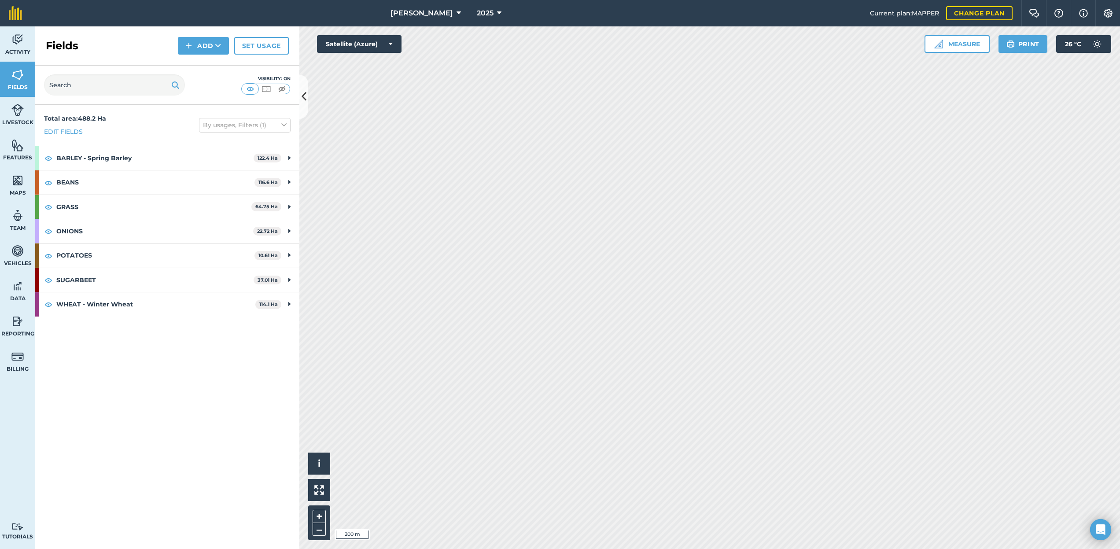
click at [420, 4] on button "[PERSON_NAME]" at bounding box center [425, 13] width 77 height 26
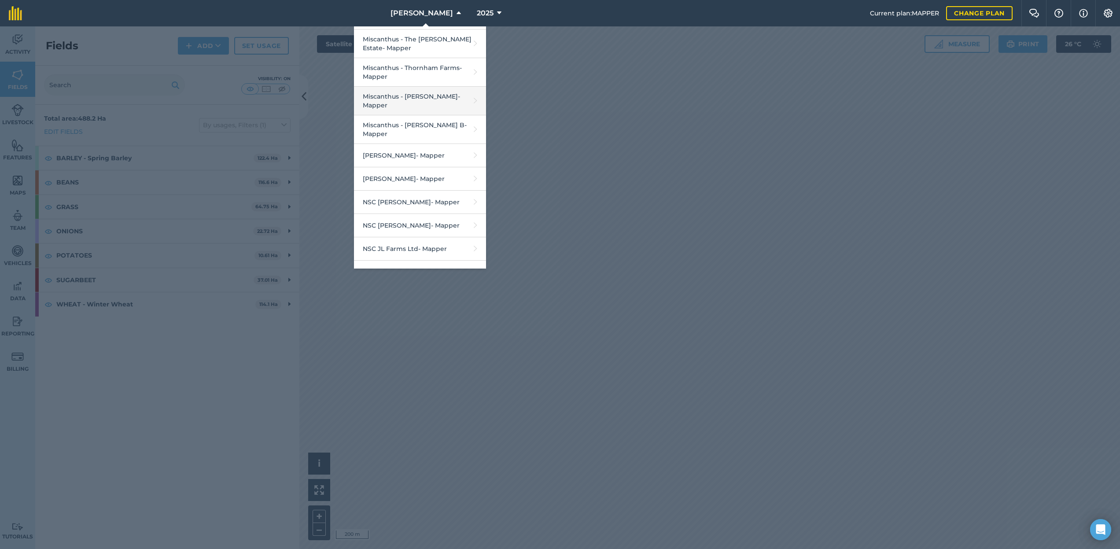
scroll to position [968, 0]
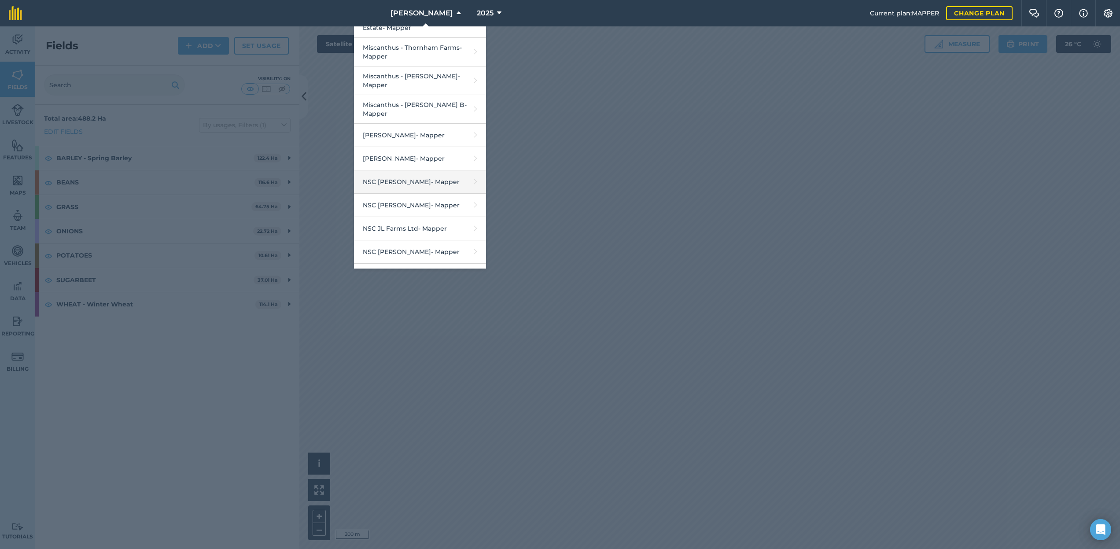
click at [425, 170] on link "NSC [PERSON_NAME] - Mapper" at bounding box center [420, 181] width 132 height 23
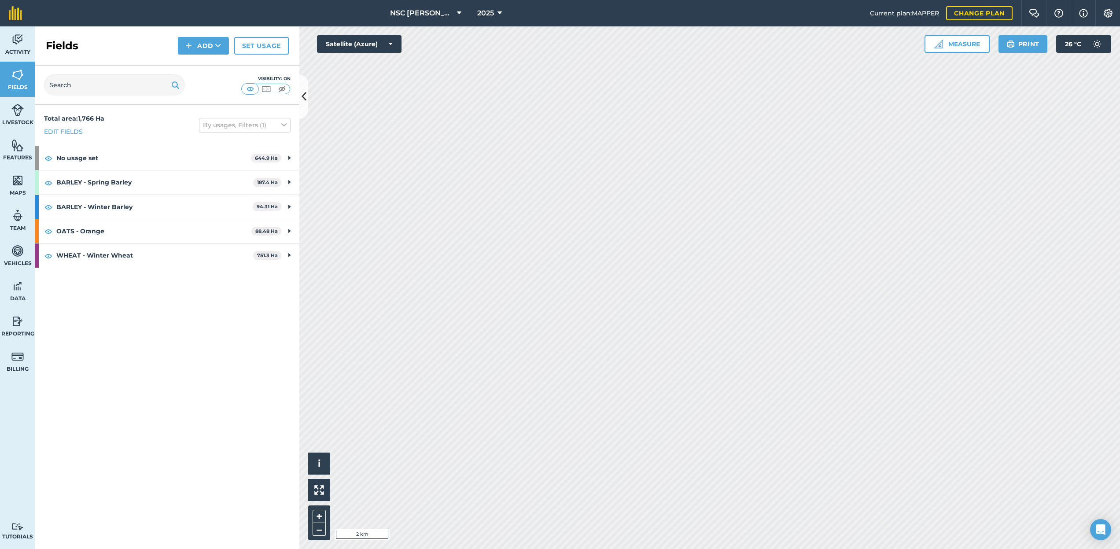
click at [430, 6] on button "NSC [PERSON_NAME]" at bounding box center [425, 13] width 78 height 26
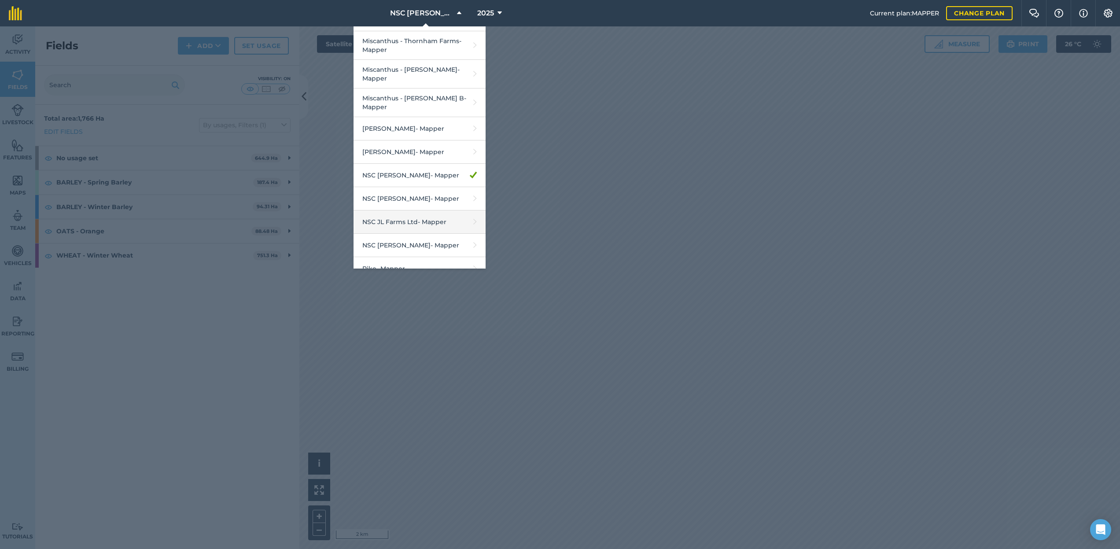
scroll to position [976, 0]
click at [437, 185] on link "NSC [PERSON_NAME] - Mapper" at bounding box center [419, 196] width 132 height 23
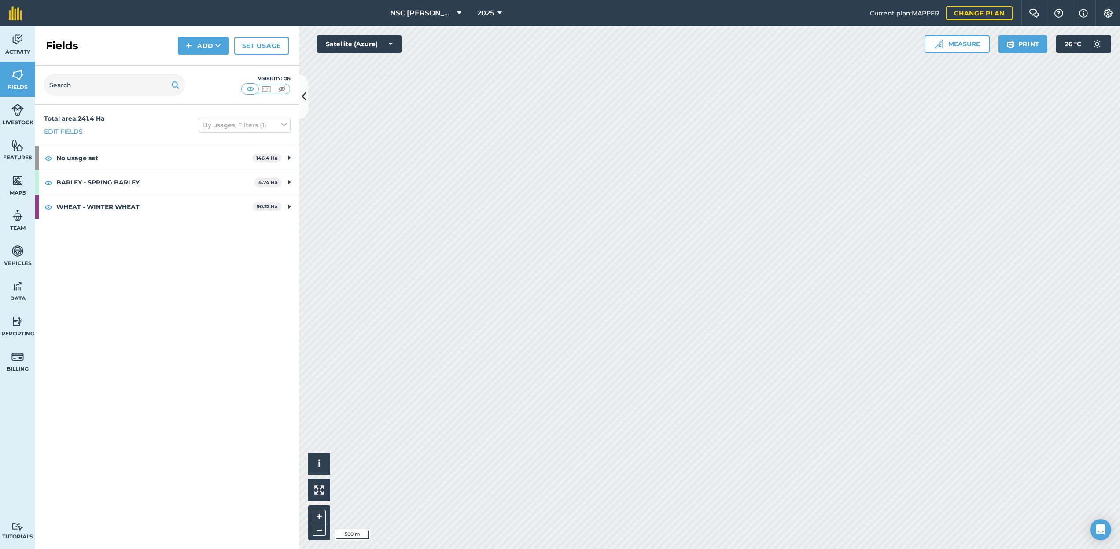
click at [437, 8] on span "NSC [PERSON_NAME]" at bounding box center [421, 13] width 63 height 11
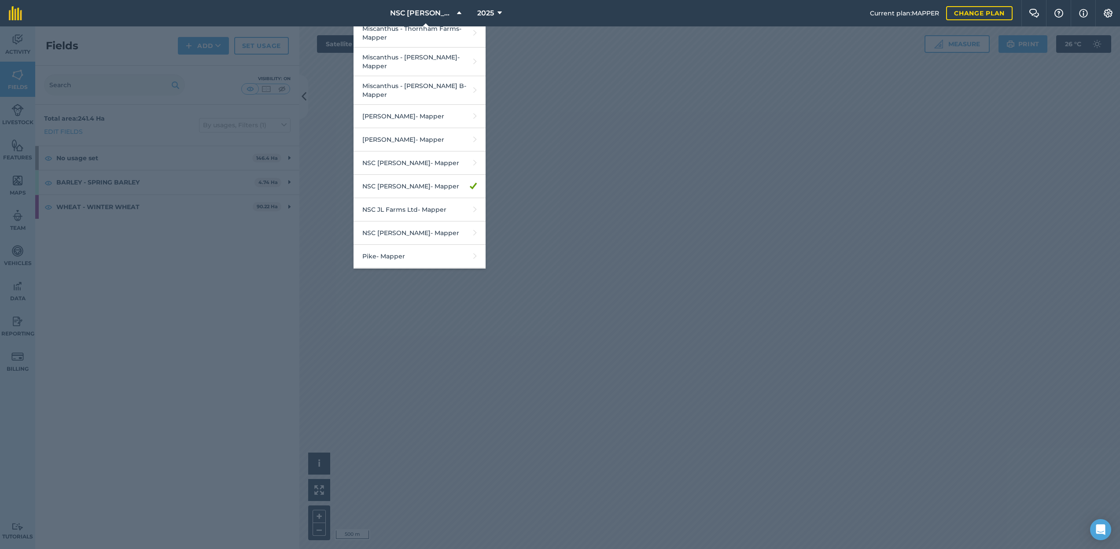
scroll to position [984, 0]
click at [415, 154] on link "NSC [PERSON_NAME] - Mapper" at bounding box center [419, 165] width 132 height 23
